Goal: Task Accomplishment & Management: Manage account settings

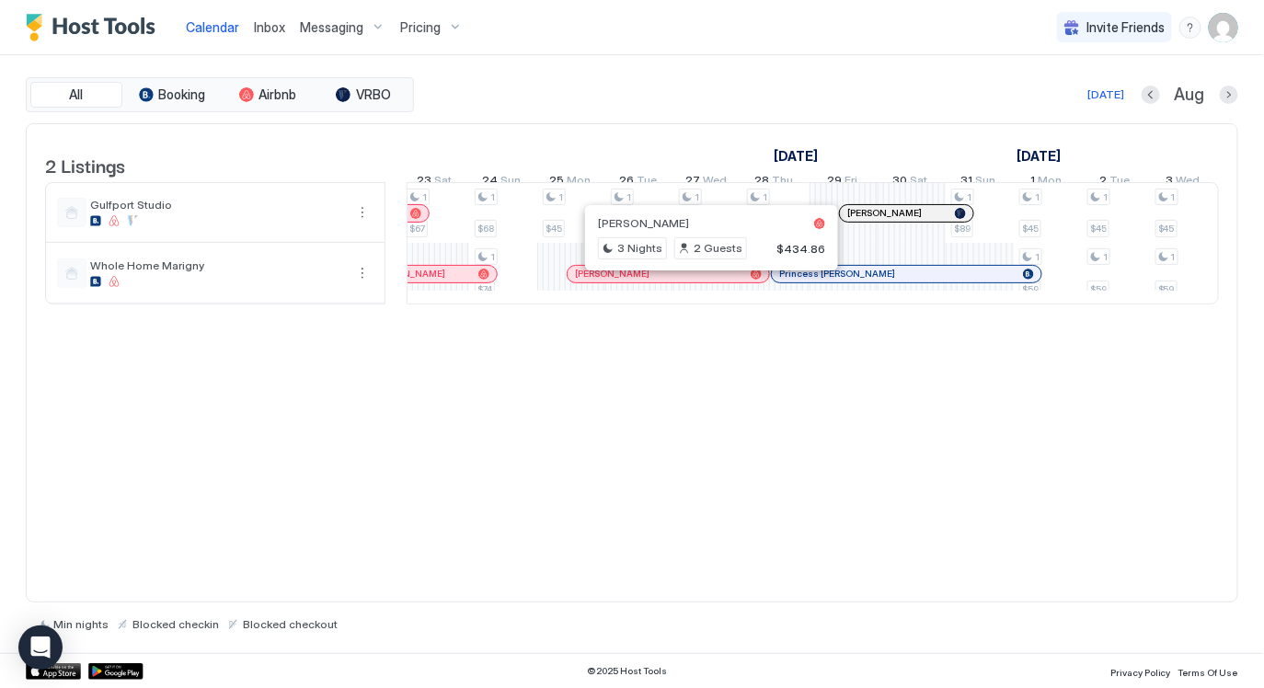
scroll to position [0, 1104]
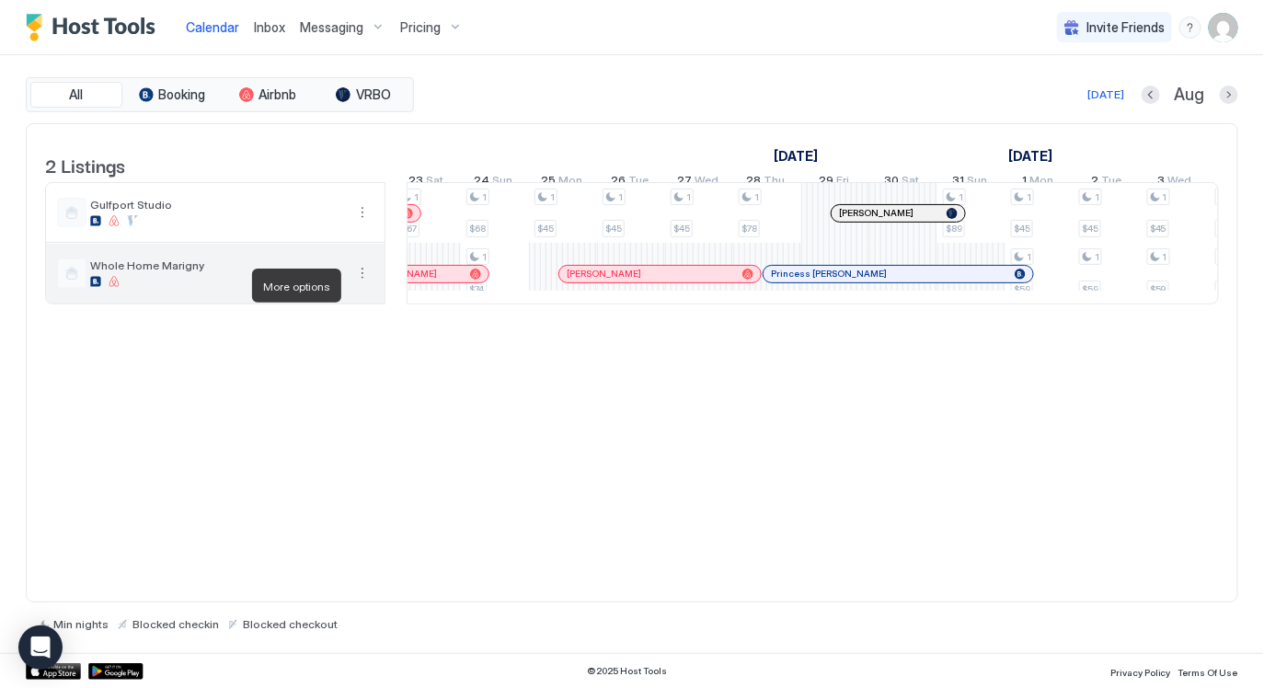
click at [357, 284] on button "More options" at bounding box center [362, 273] width 22 height 22
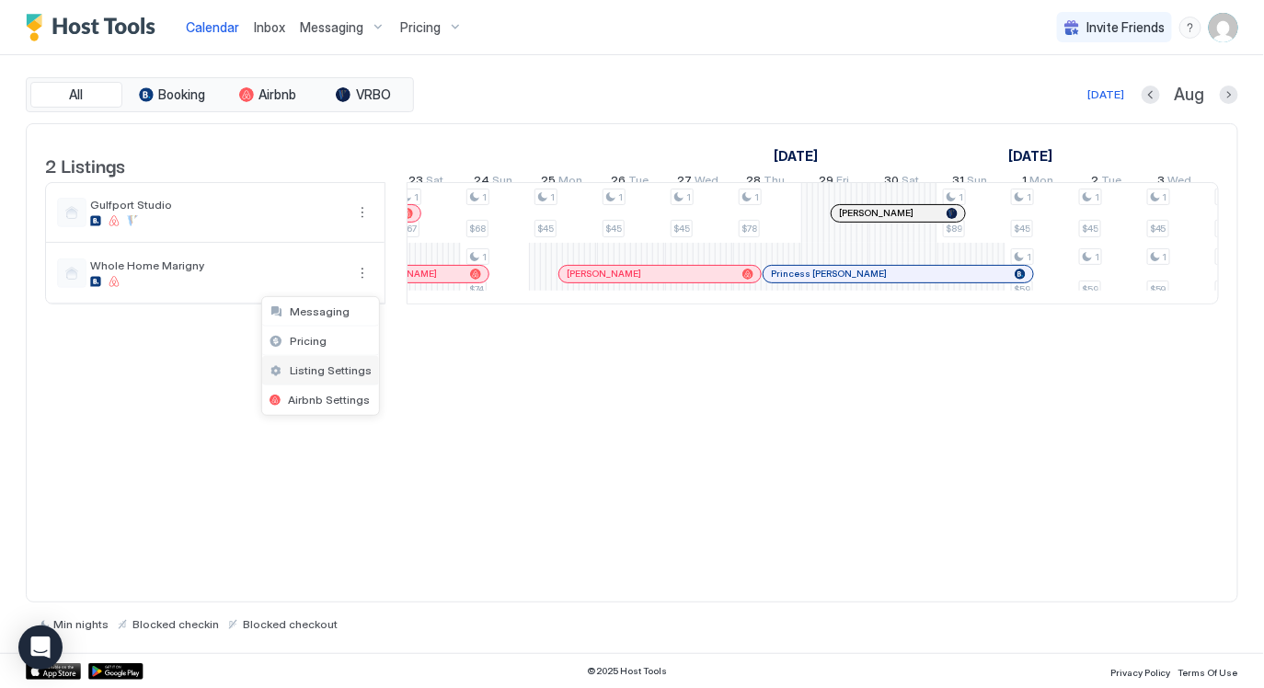
click at [331, 372] on span "Listing Settings" at bounding box center [331, 370] width 82 height 14
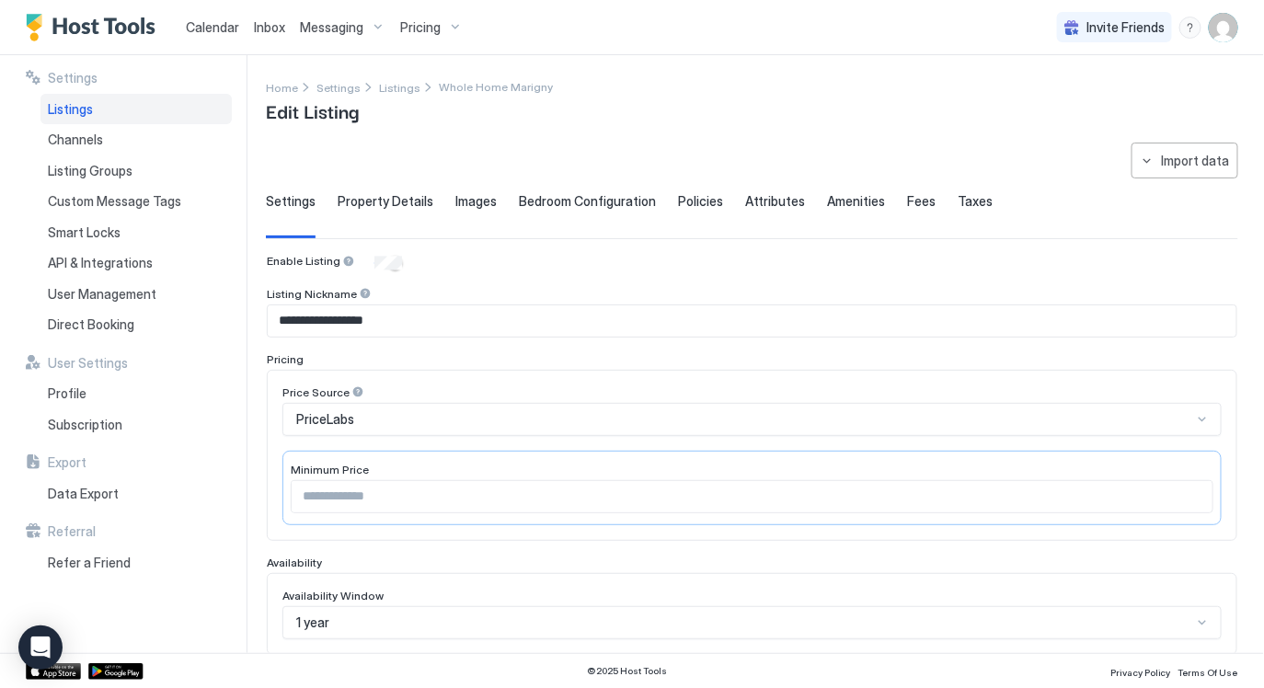
click at [92, 105] on div "Listings" at bounding box center [135, 109] width 191 height 31
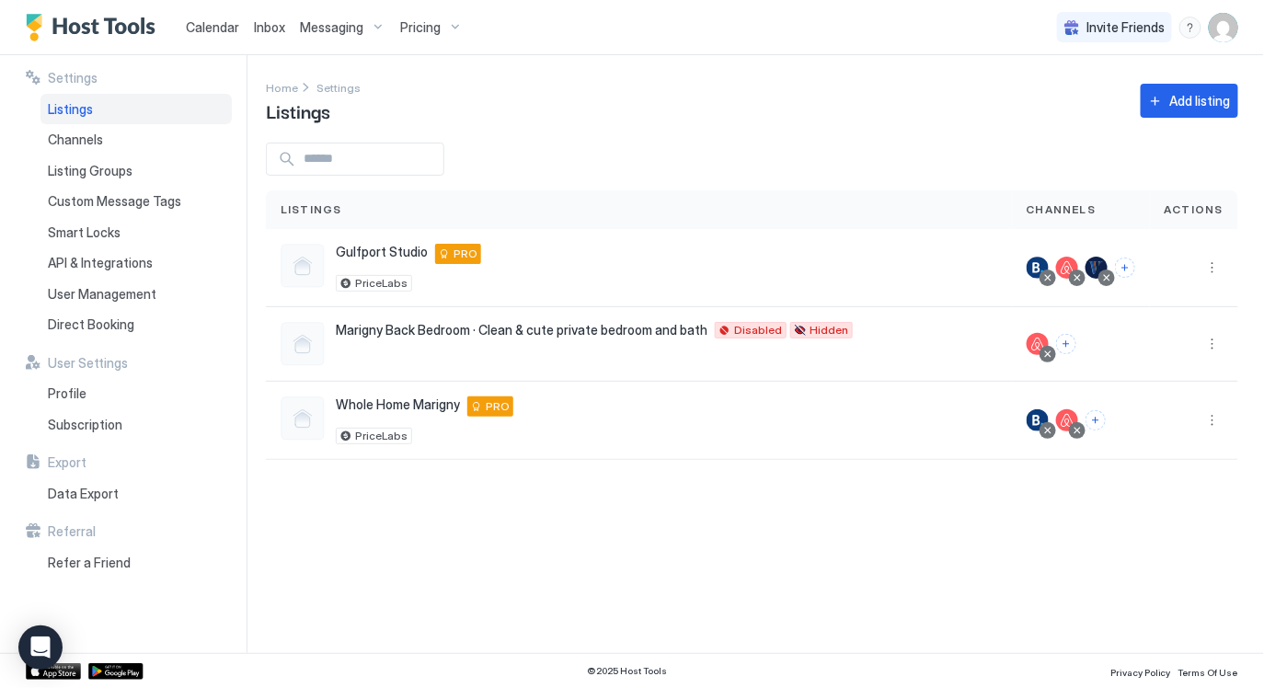
click at [219, 37] on div "Calendar" at bounding box center [212, 27] width 68 height 34
click at [211, 25] on span "Calendar" at bounding box center [212, 27] width 53 height 16
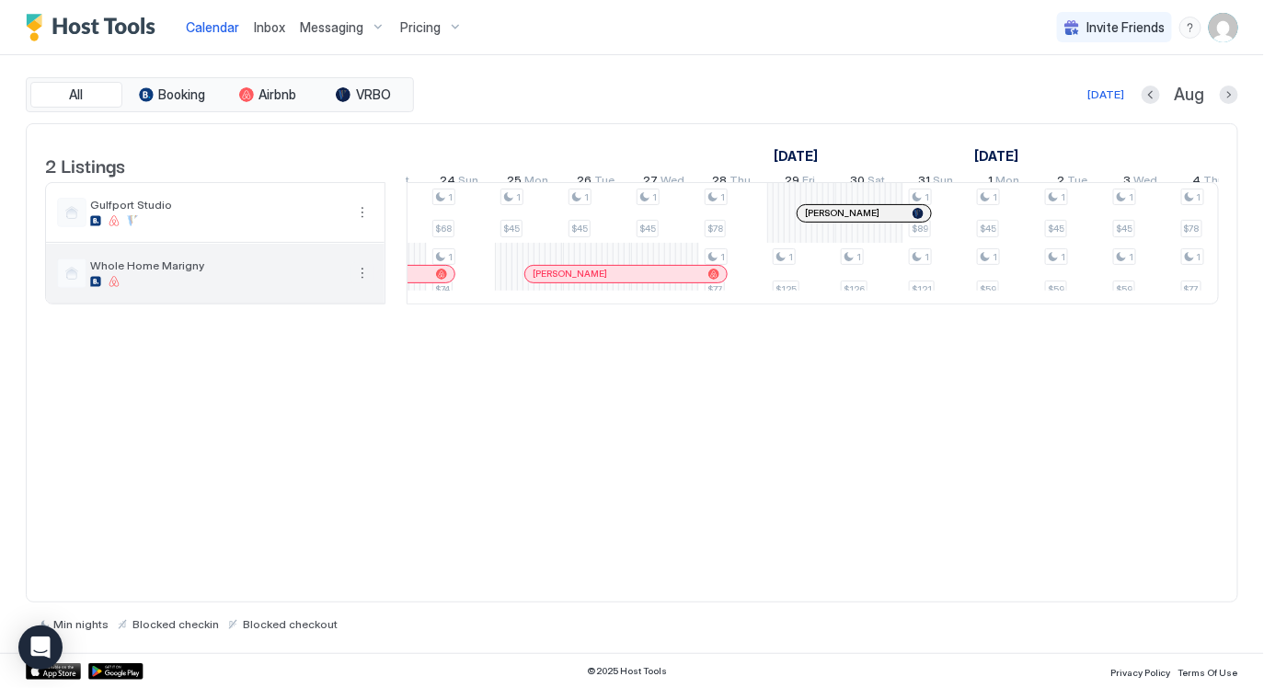
click at [371, 282] on button "More options" at bounding box center [362, 273] width 22 height 22
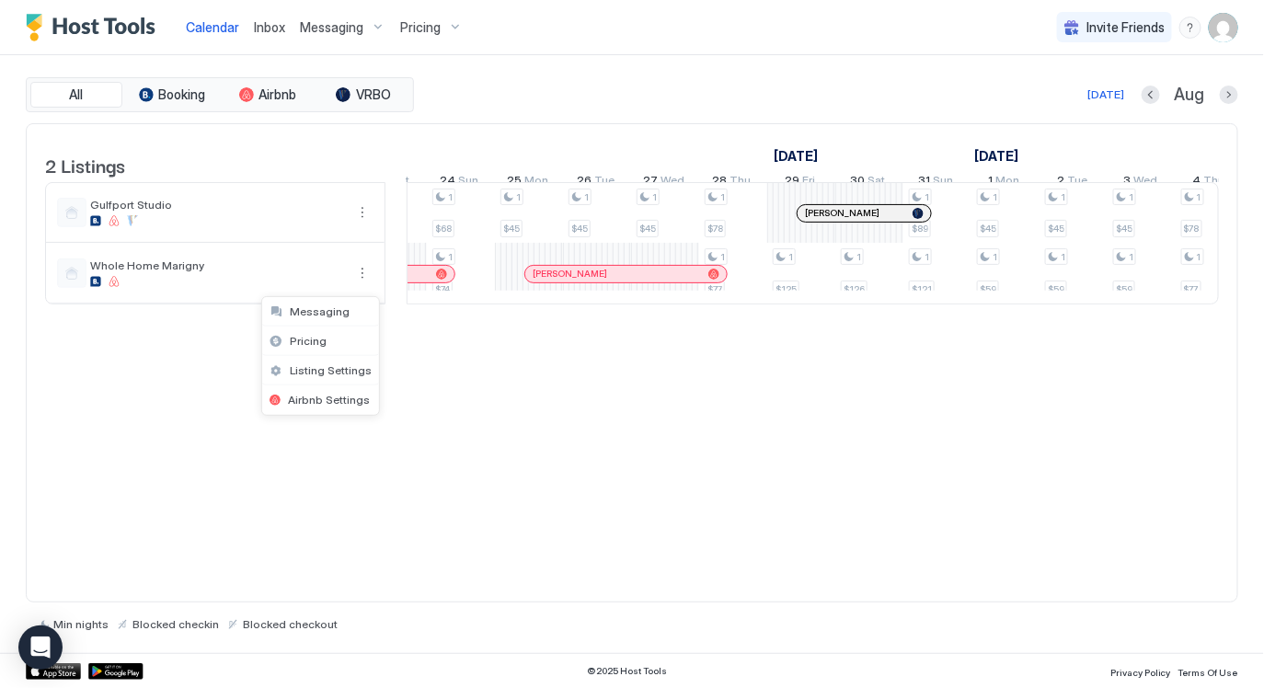
click at [412, 378] on div at bounding box center [632, 344] width 1264 height 688
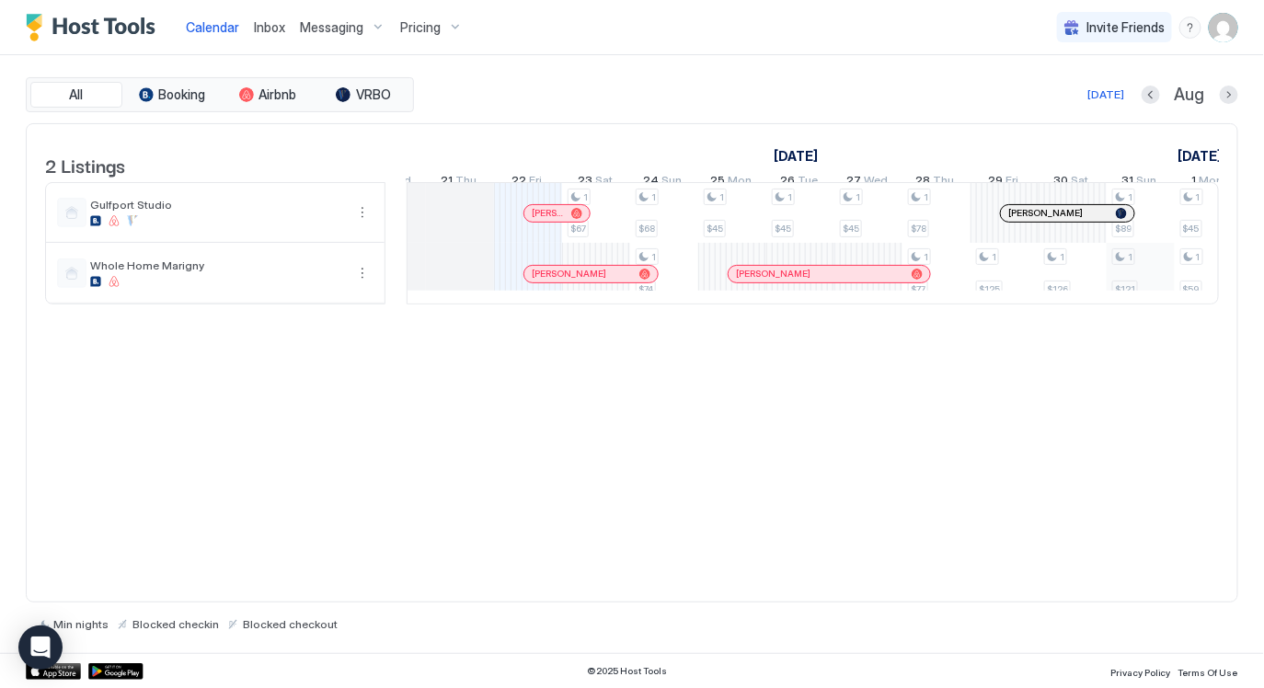
scroll to position [0, 891]
